Goal: Check status

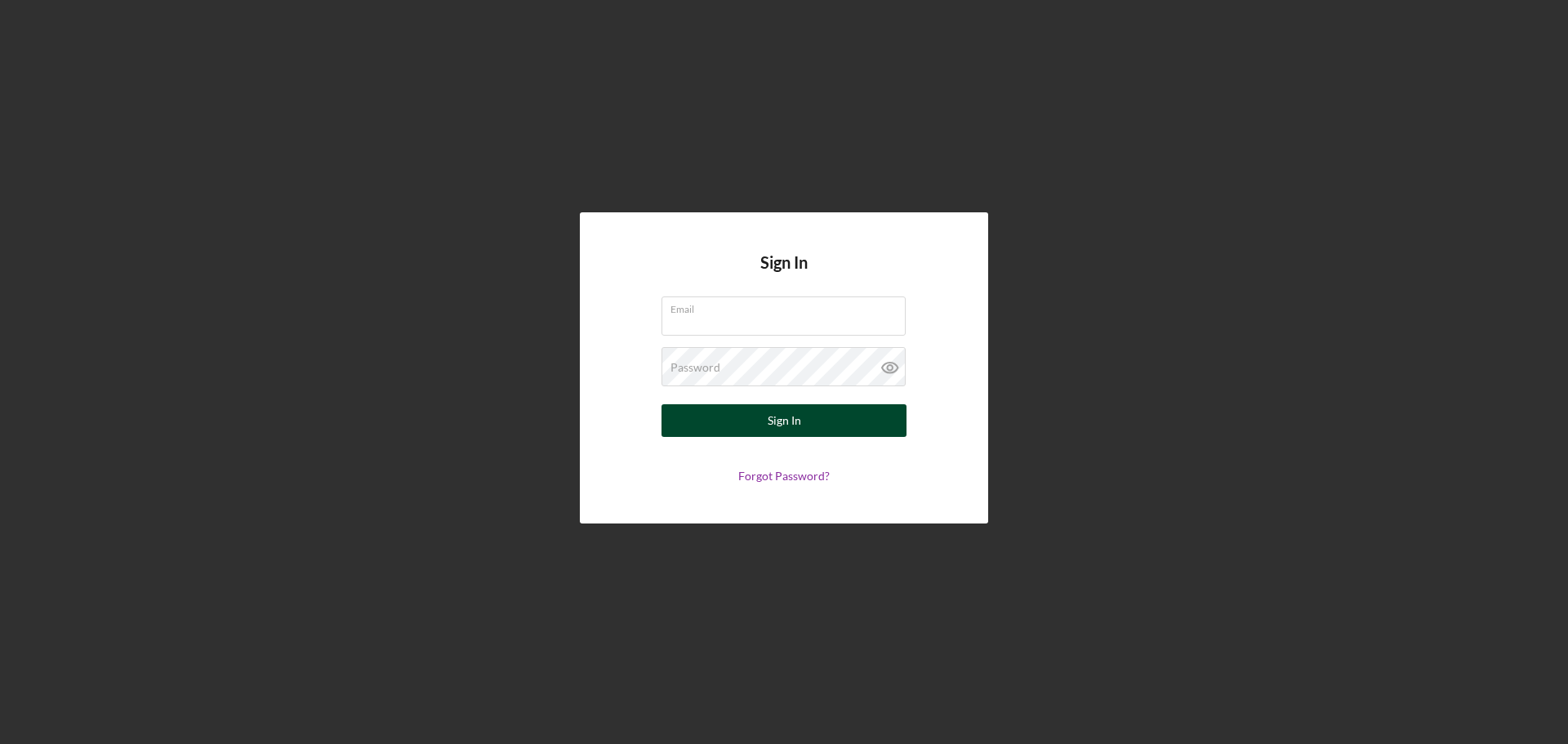
type input "[PERSON_NAME][EMAIL_ADDRESS][DOMAIN_NAME]"
click at [763, 428] on button "Sign In" at bounding box center [784, 421] width 245 height 33
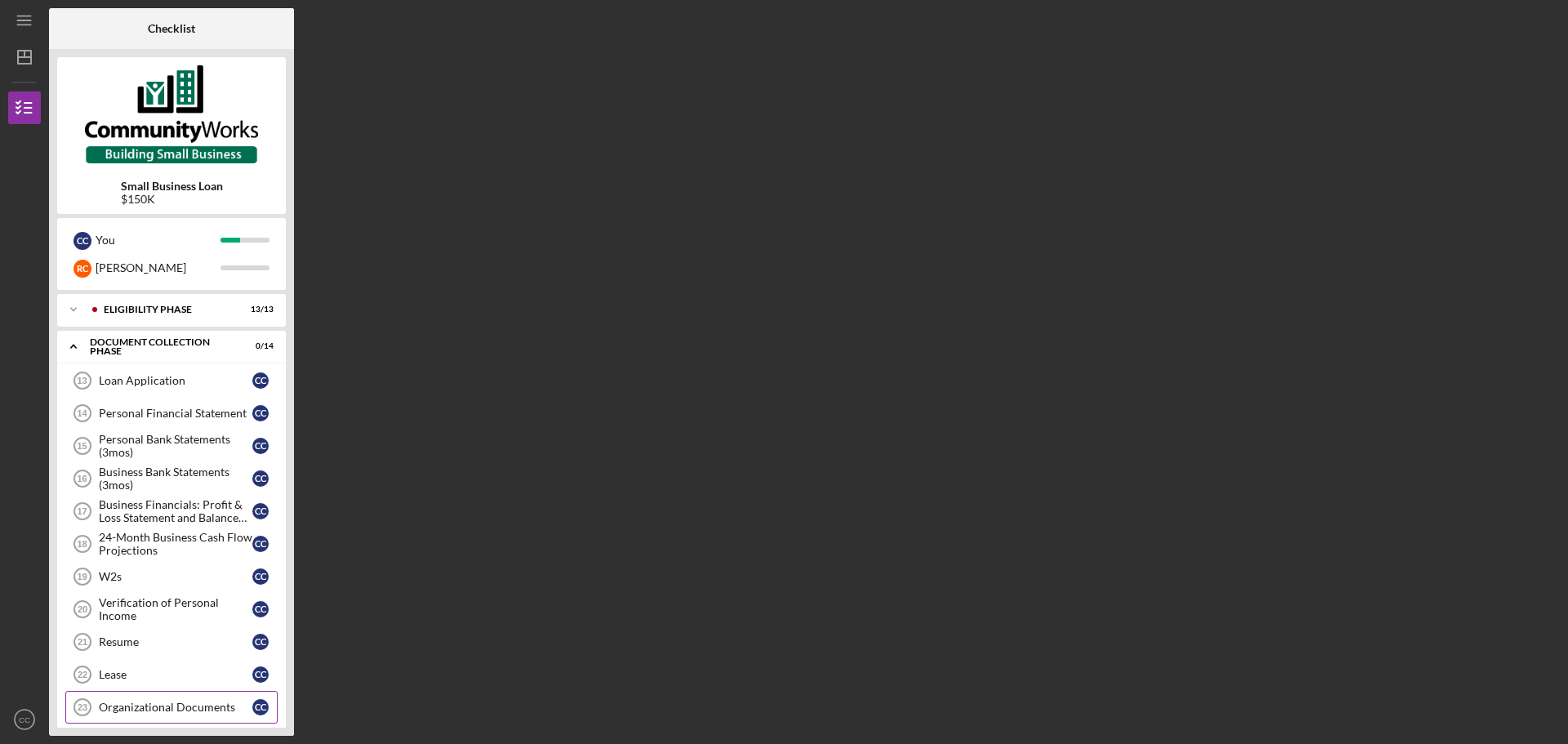
scroll to position [147, 0]
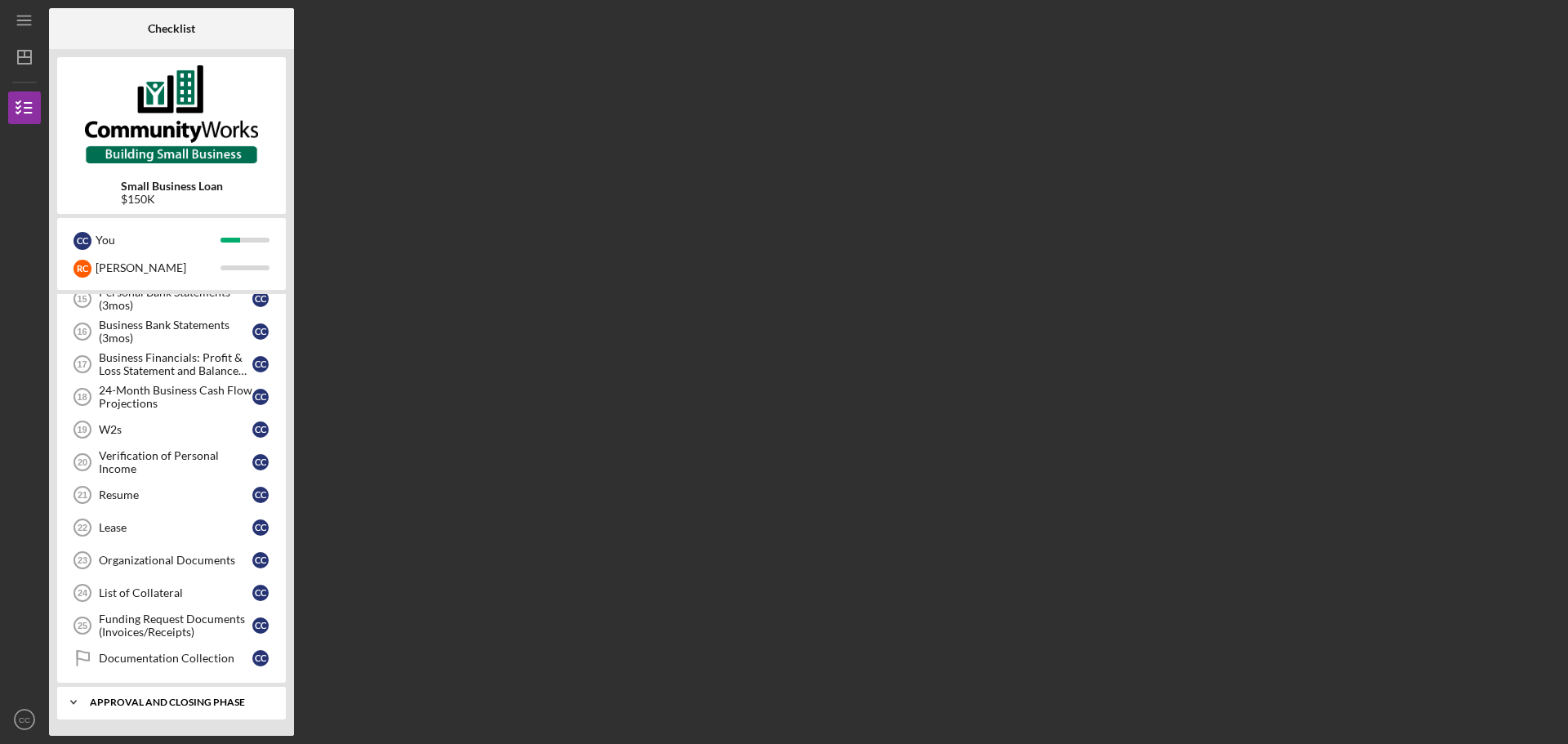
click at [184, 693] on div "Icon/Expander Approval and Closing Phase 0 / 6" at bounding box center [172, 702] width 229 height 33
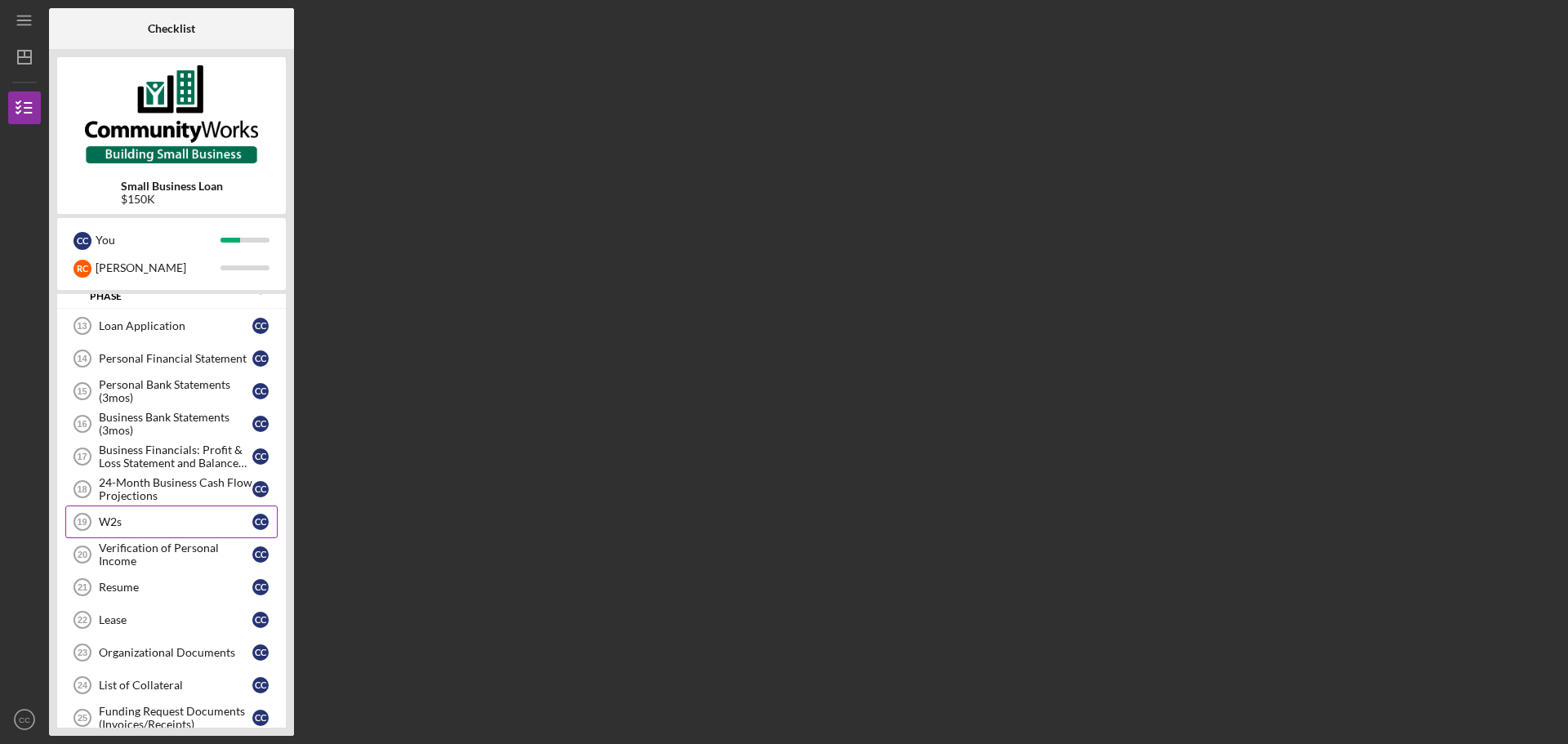
scroll to position [0, 0]
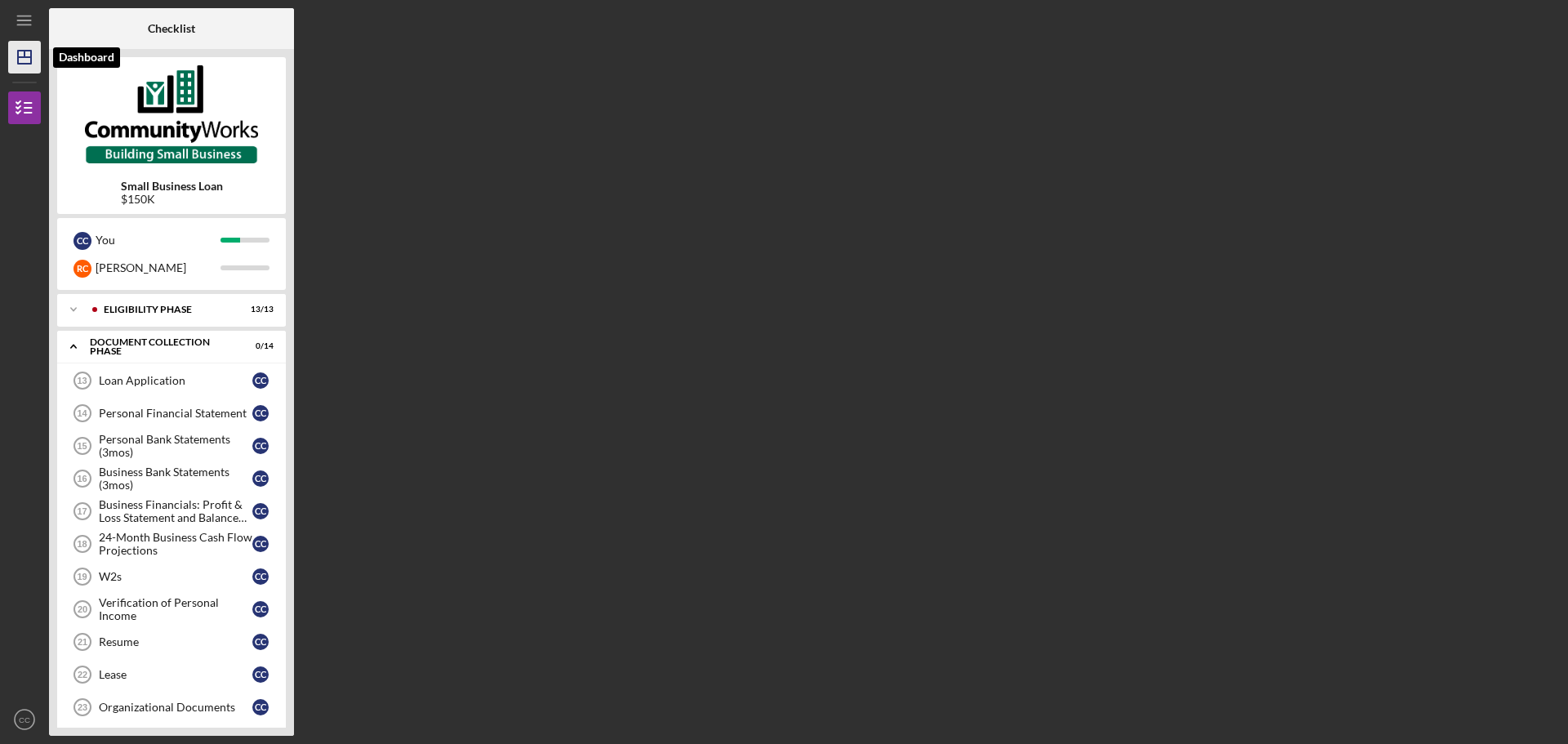
click at [27, 53] on icon "Icon/Dashboard" at bounding box center [24, 56] width 41 height 41
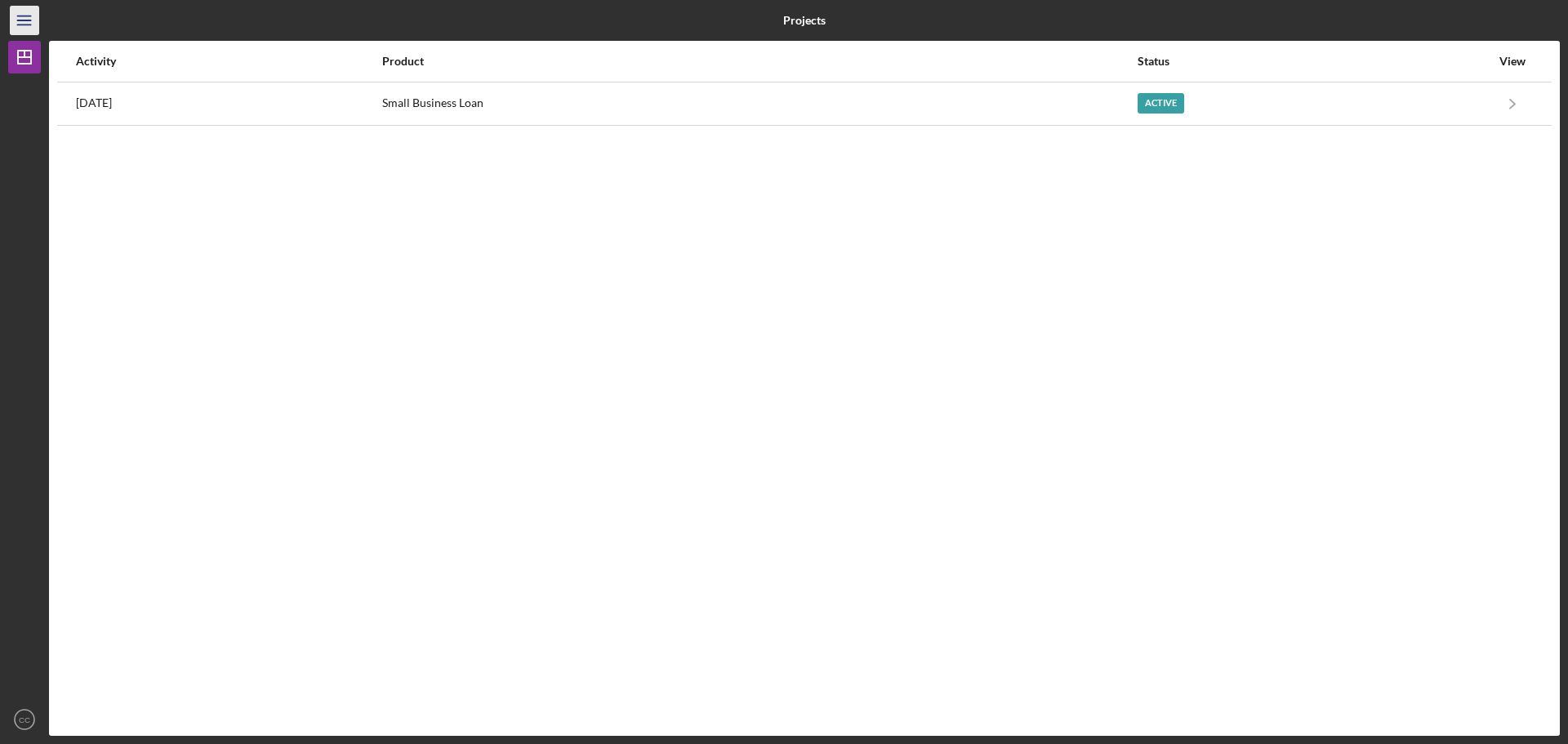
click at [25, 22] on icon "Icon/Menu" at bounding box center [25, 21] width 36 height 36
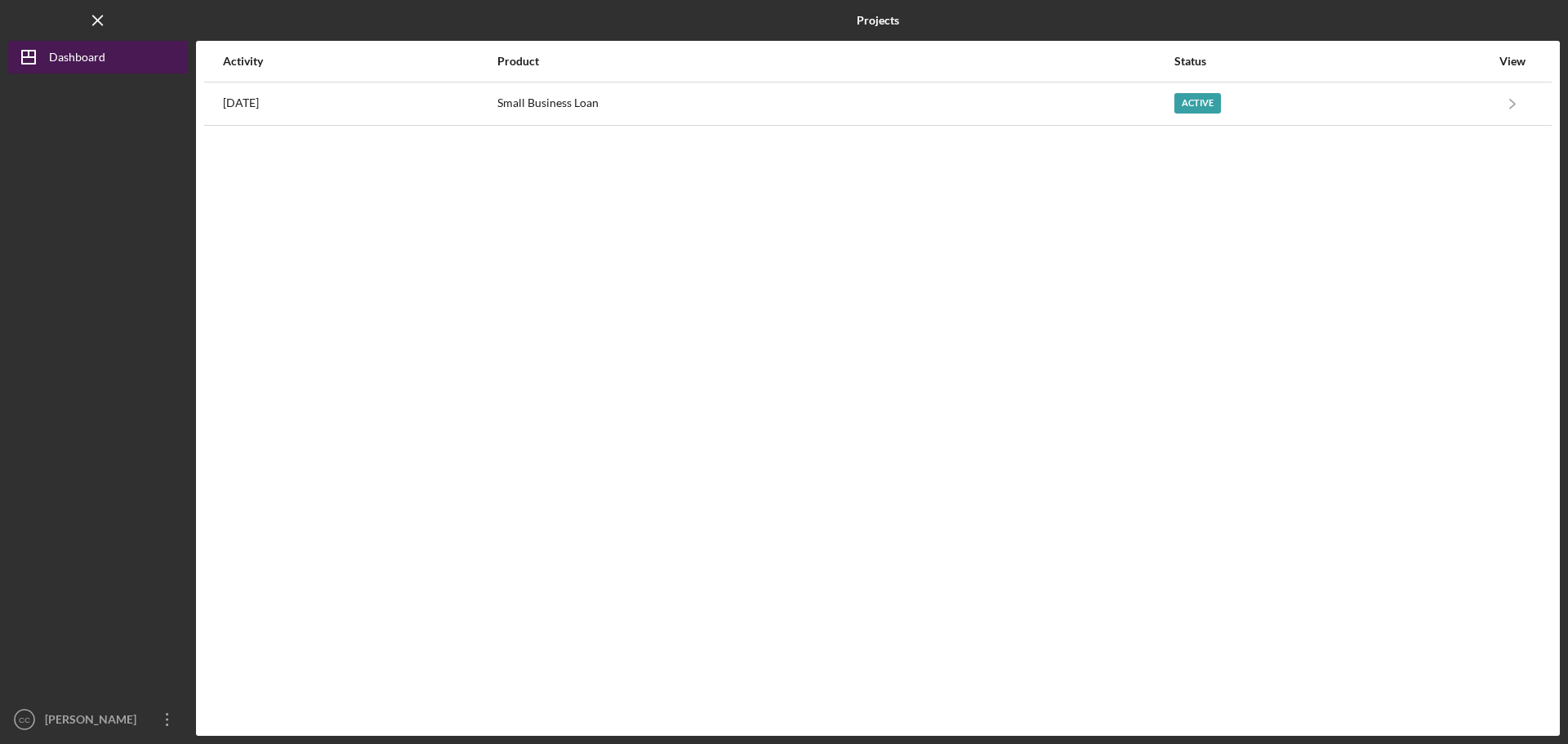
click at [45, 55] on icon "Icon/Dashboard" at bounding box center [28, 56] width 41 height 41
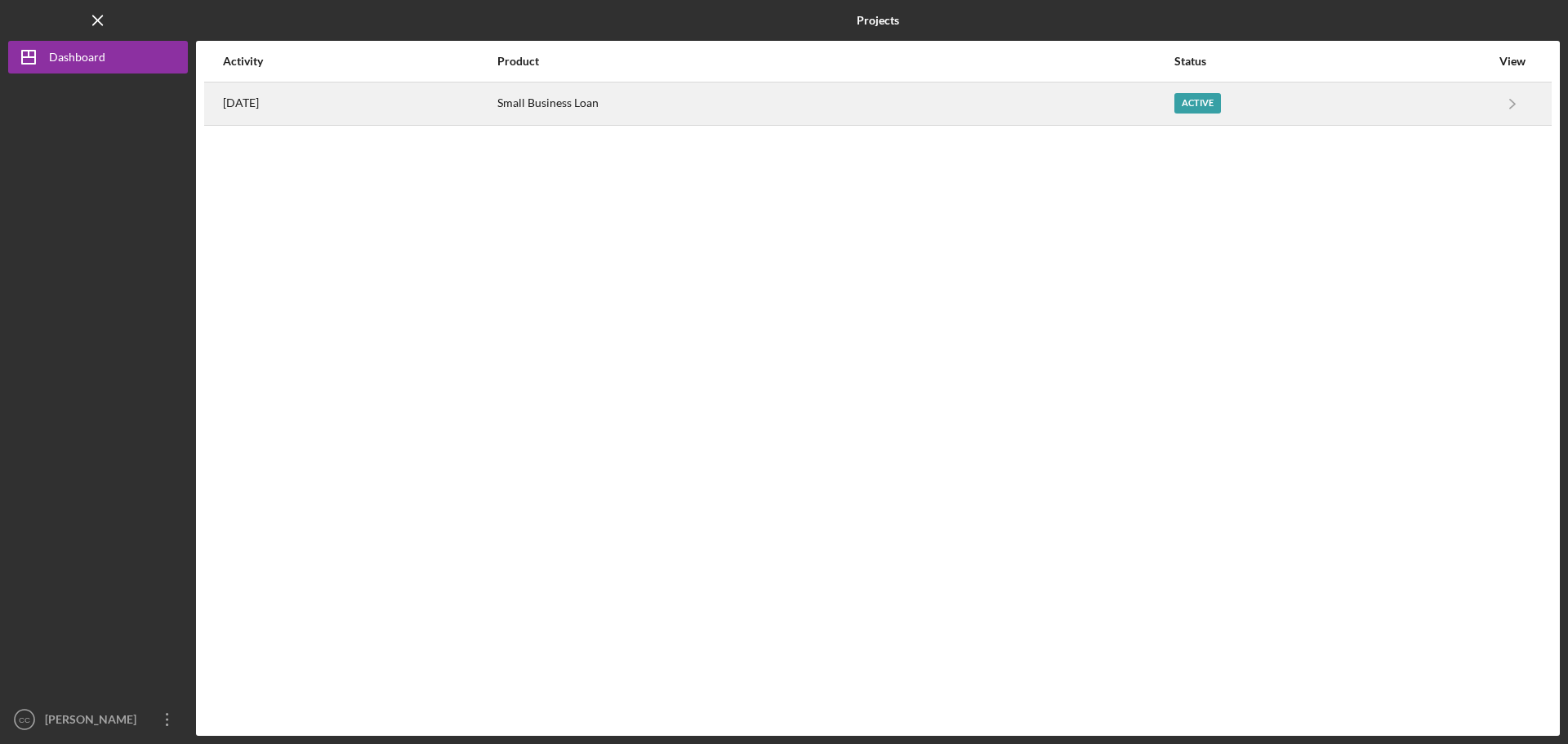
click at [1491, 104] on tr "[DATE] Small Business Loan Active Icon/Navigate Small Business Loan Icon/Naviga…" at bounding box center [878, 104] width 1348 height 44
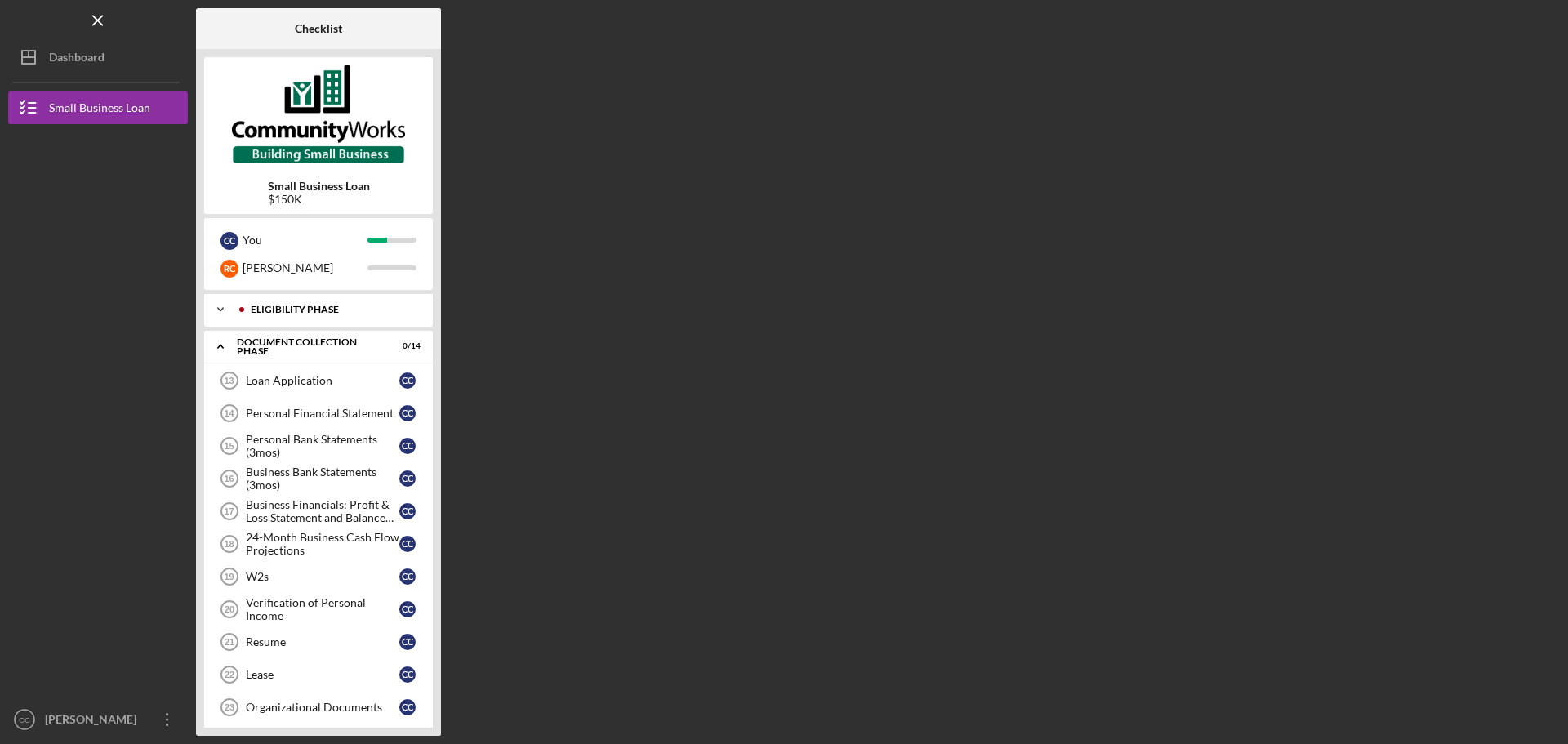
click at [301, 319] on div "Icon/Expander Eligibility Phase 13 / 13" at bounding box center [319, 310] width 229 height 33
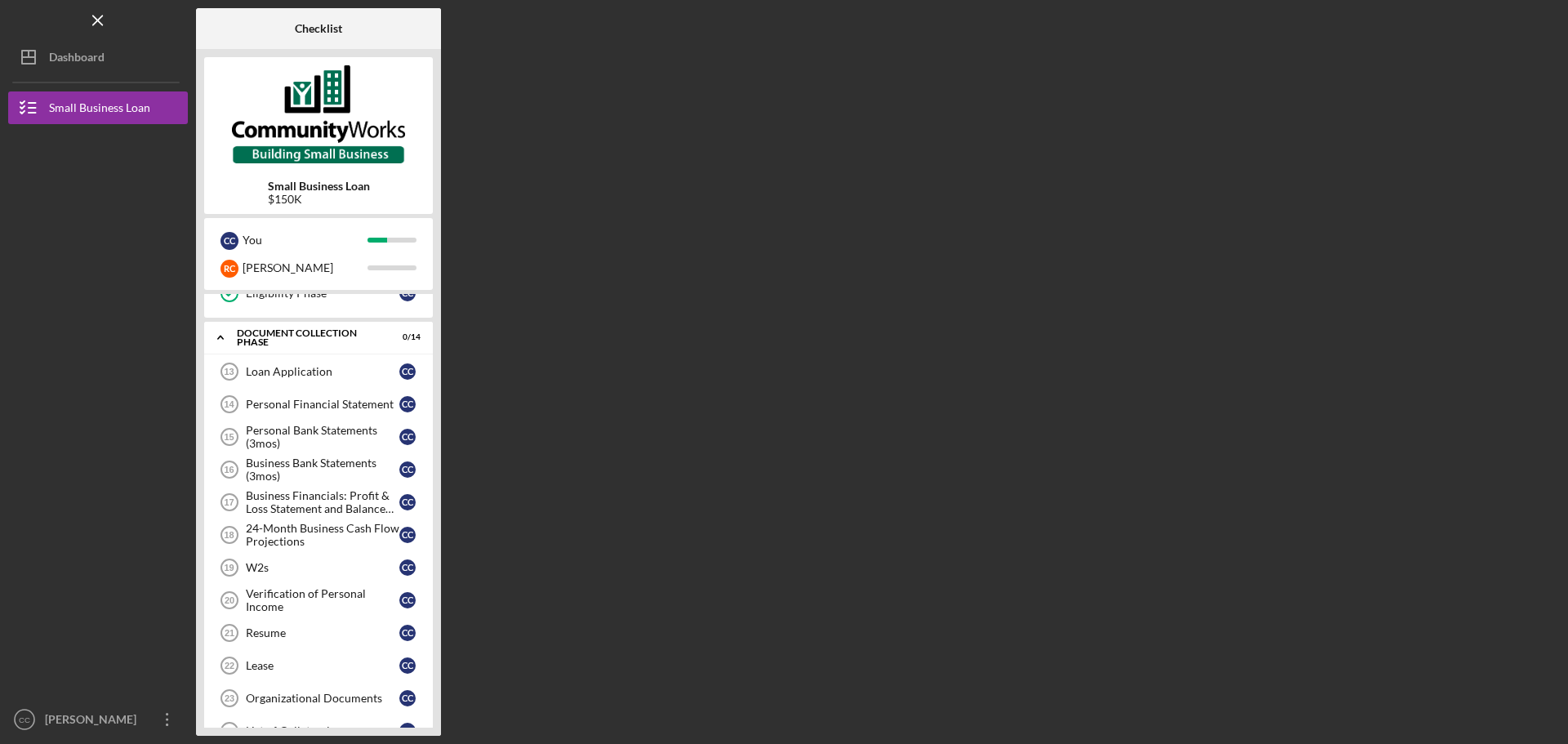
scroll to position [409, 0]
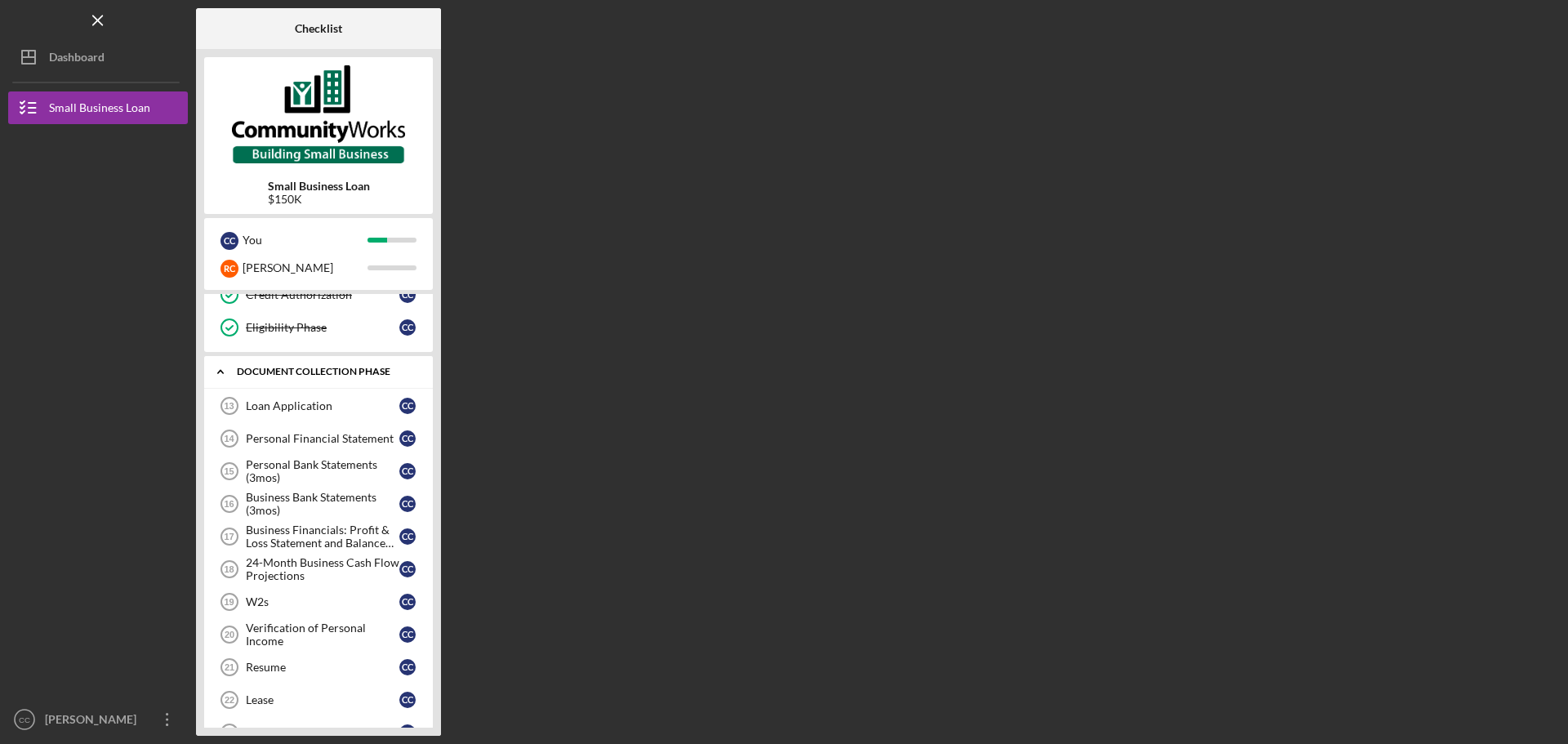
click at [267, 362] on div "Icon/Expander Document Collection Phase 0 / 14" at bounding box center [319, 372] width 229 height 34
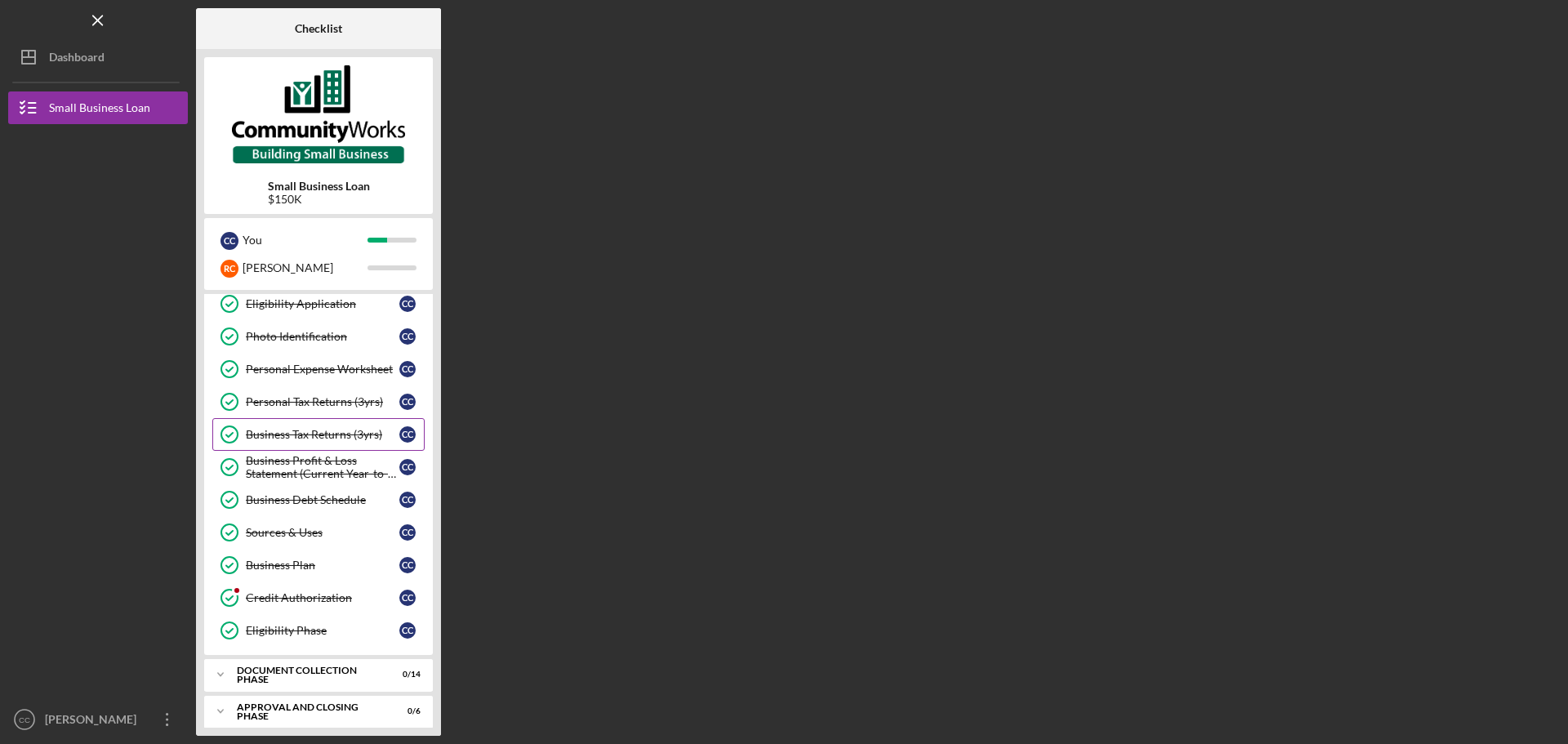
scroll to position [114, 0]
